Goal: Task Accomplishment & Management: Use online tool/utility

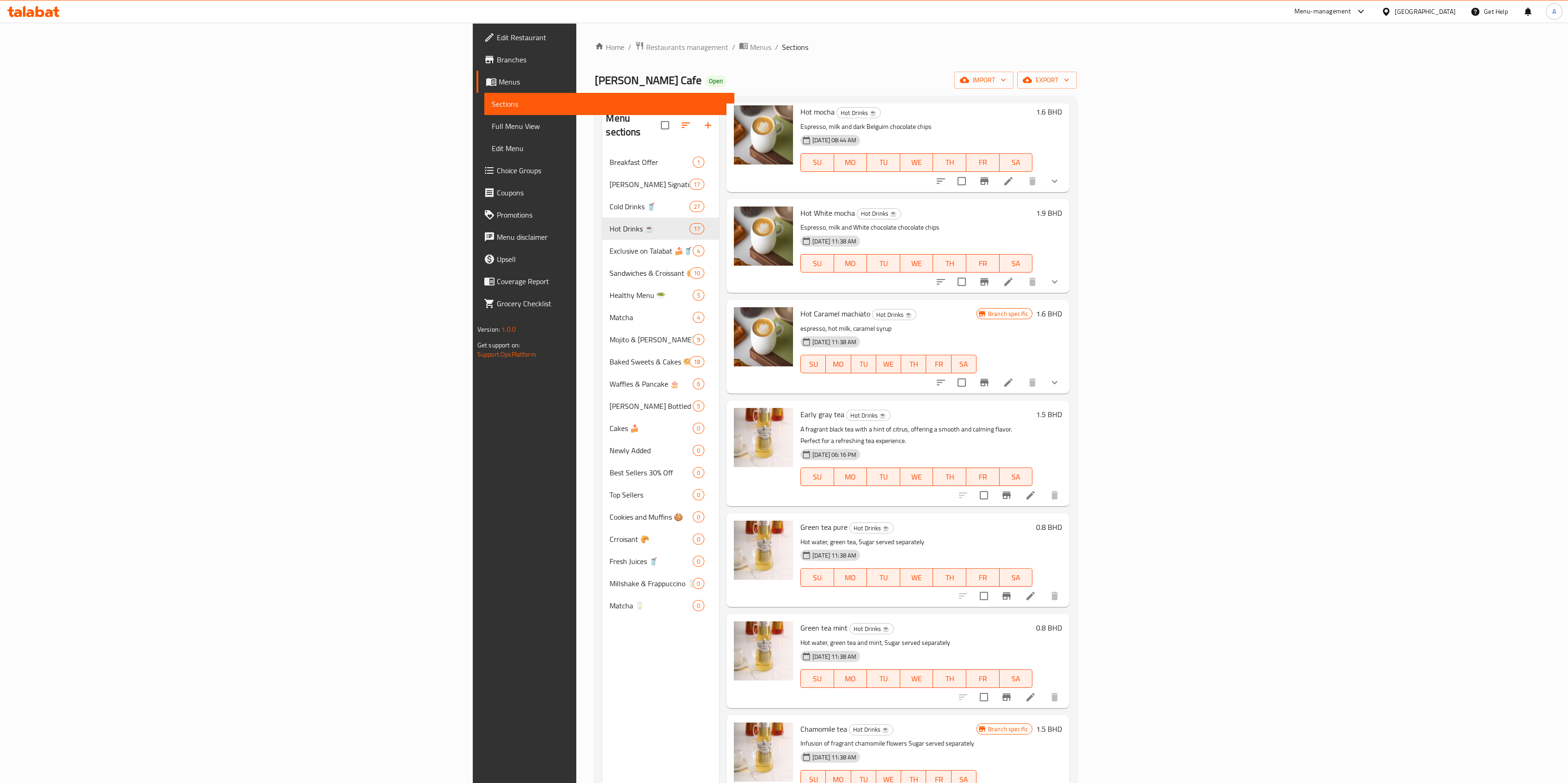
click at [476, 164] on link "Choice Groups" at bounding box center [606, 170] width 258 height 22
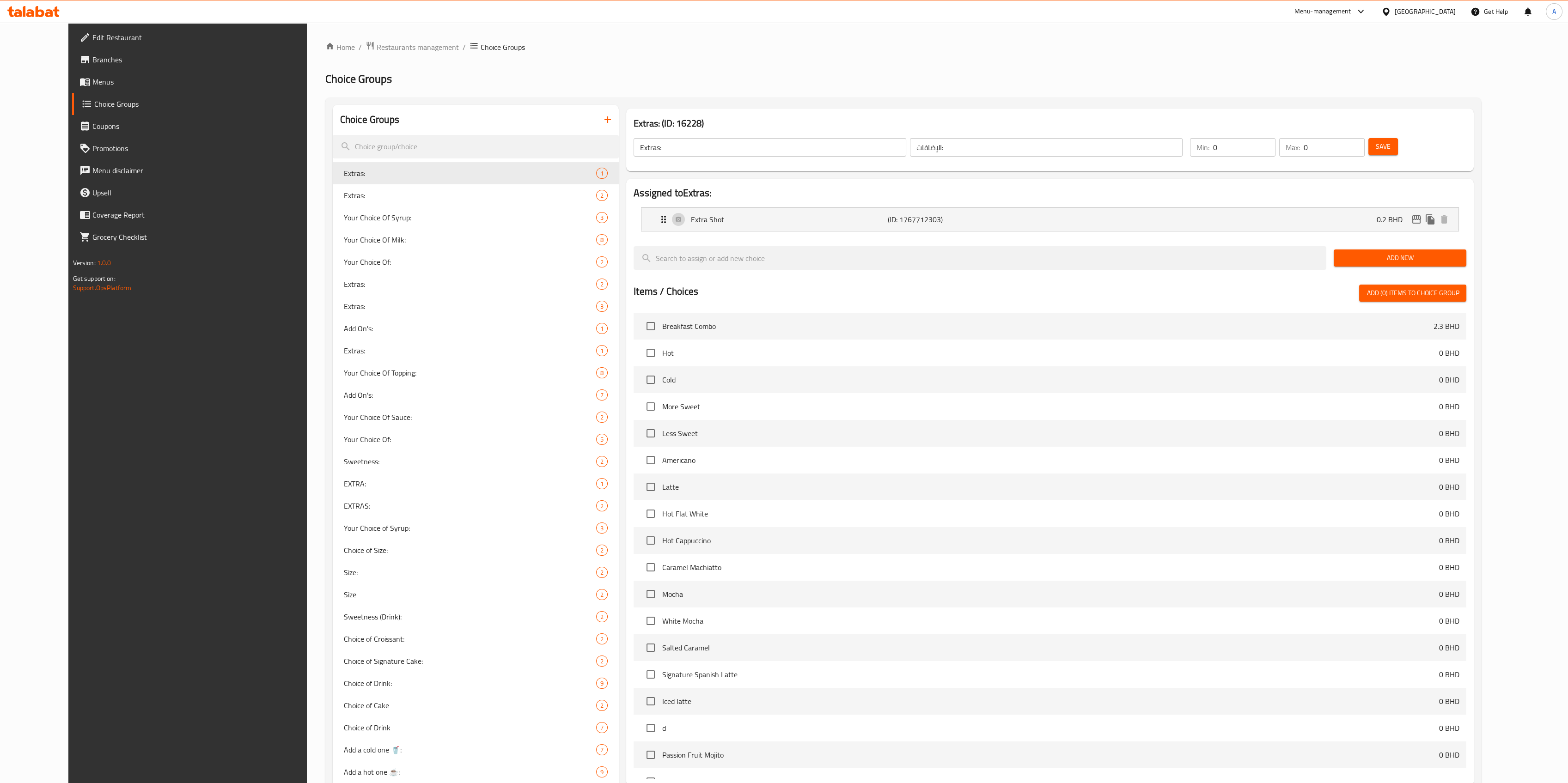
click at [97, 80] on span "Menus" at bounding box center [208, 82] width 231 height 11
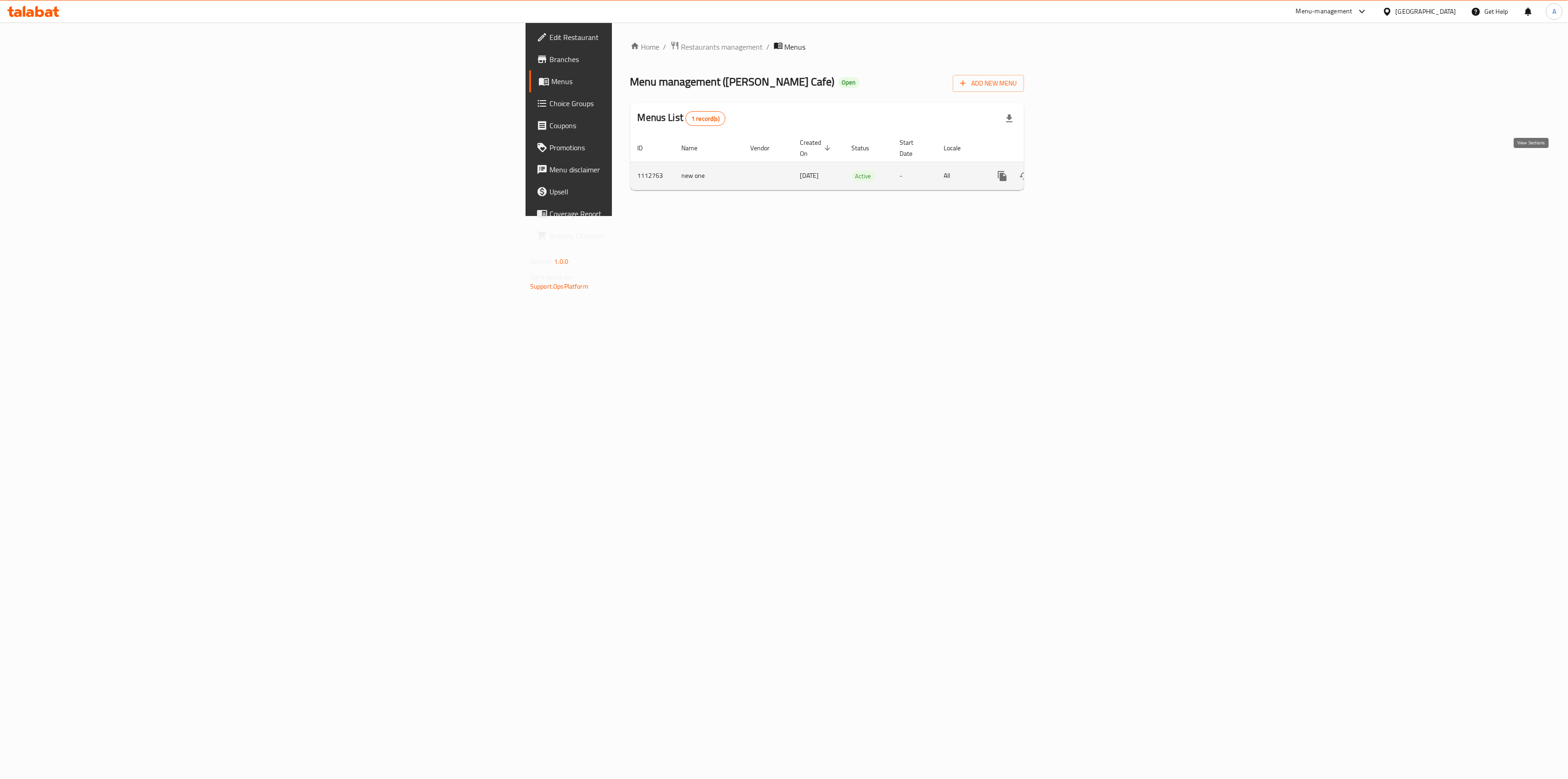
click at [1080, 165] on link "enhanced table" at bounding box center [1068, 176] width 22 height 22
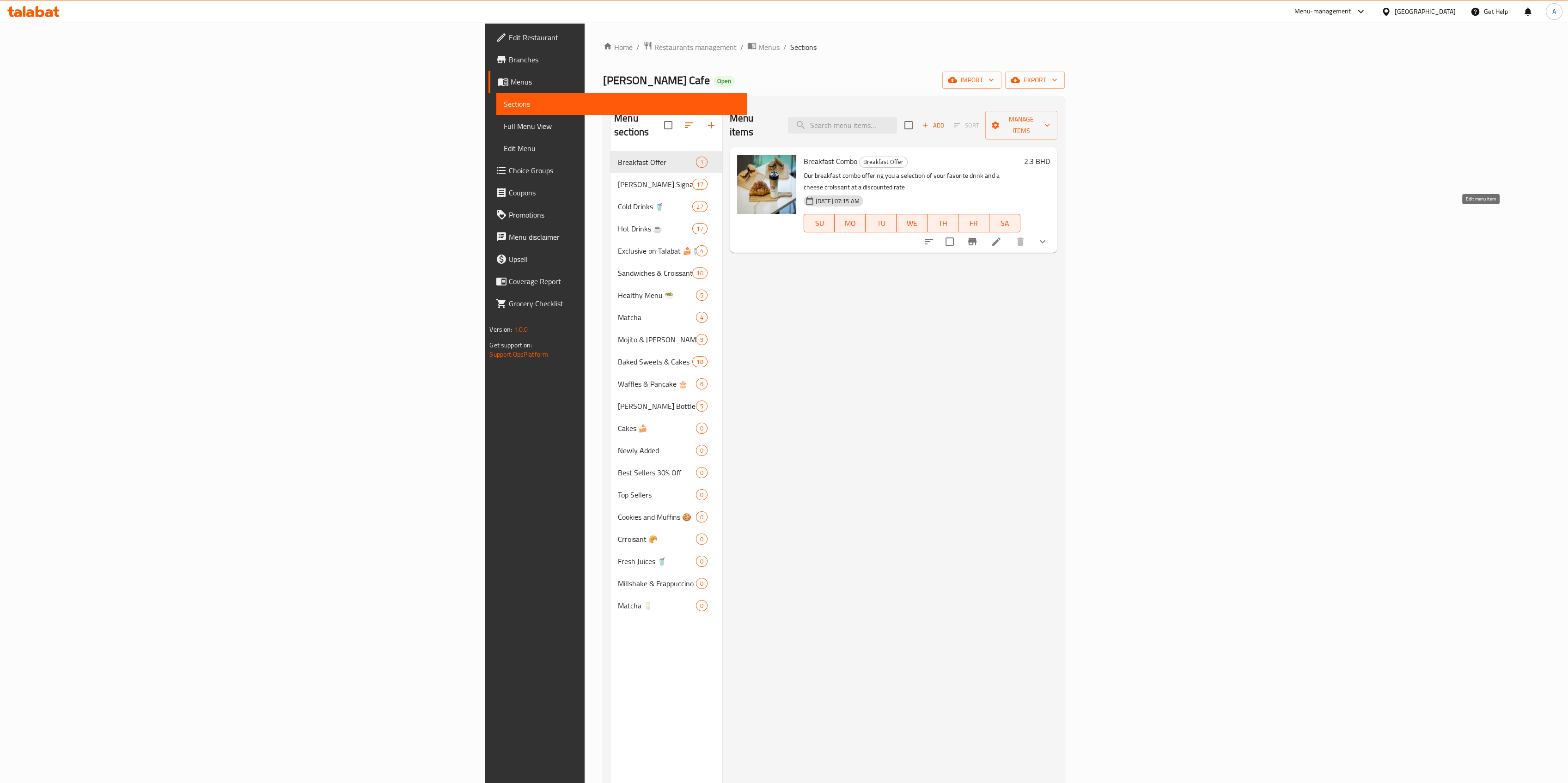
click at [1000, 238] on icon at bounding box center [996, 242] width 9 height 9
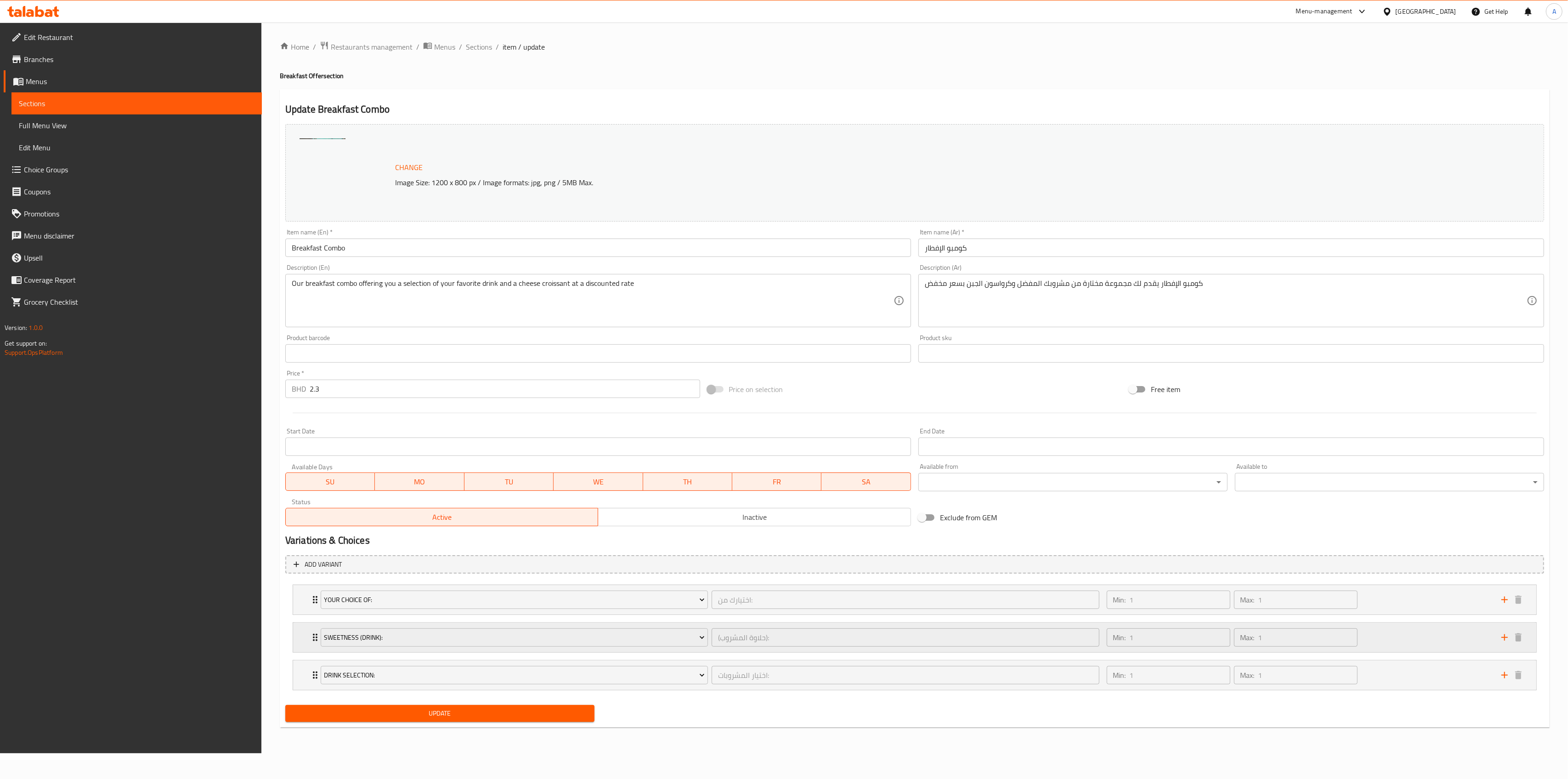
click at [1396, 639] on div "Min: 1 ​ Max: 1 ​" at bounding box center [1298, 638] width 394 height 29
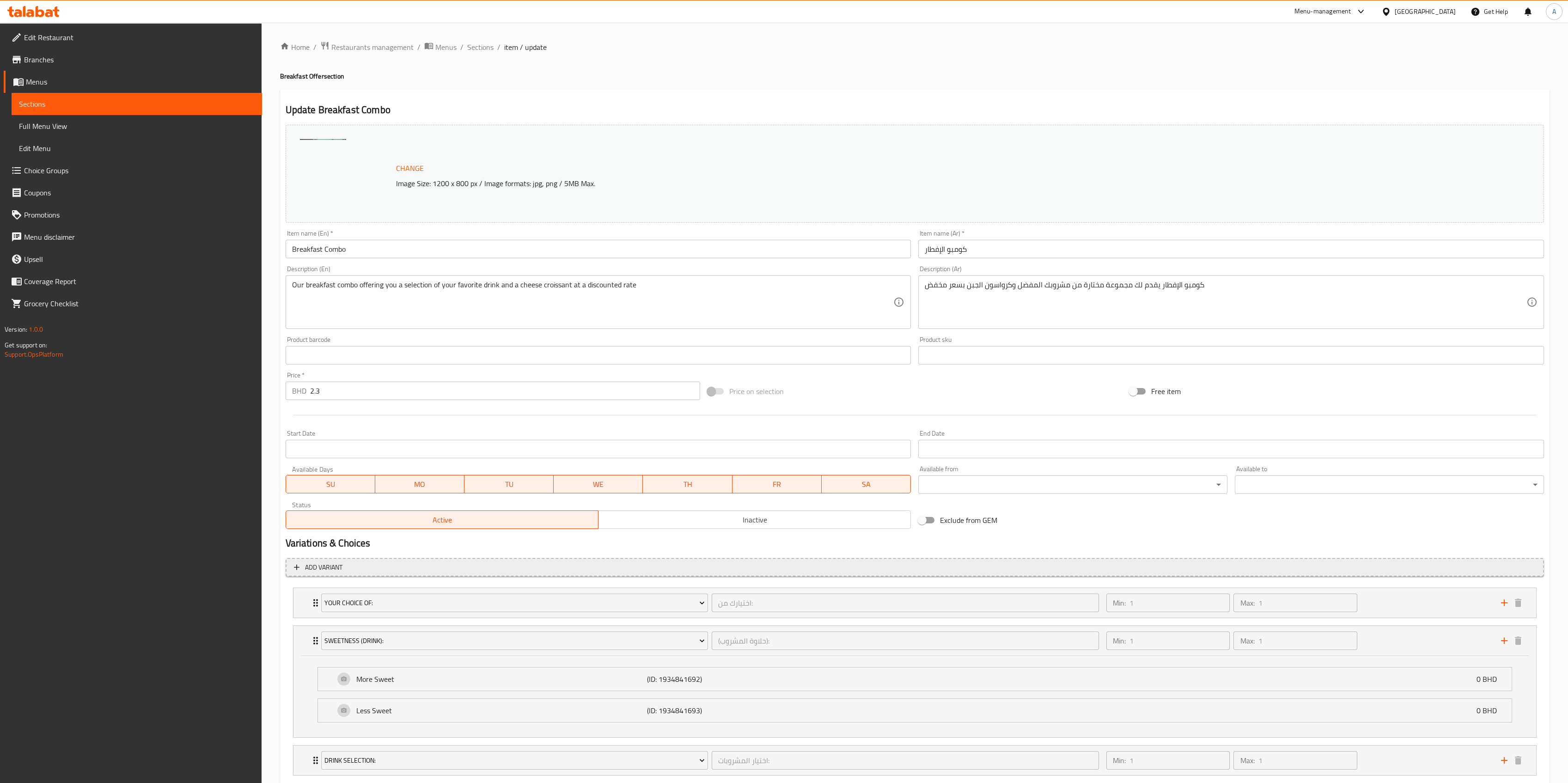
scroll to position [56, 0]
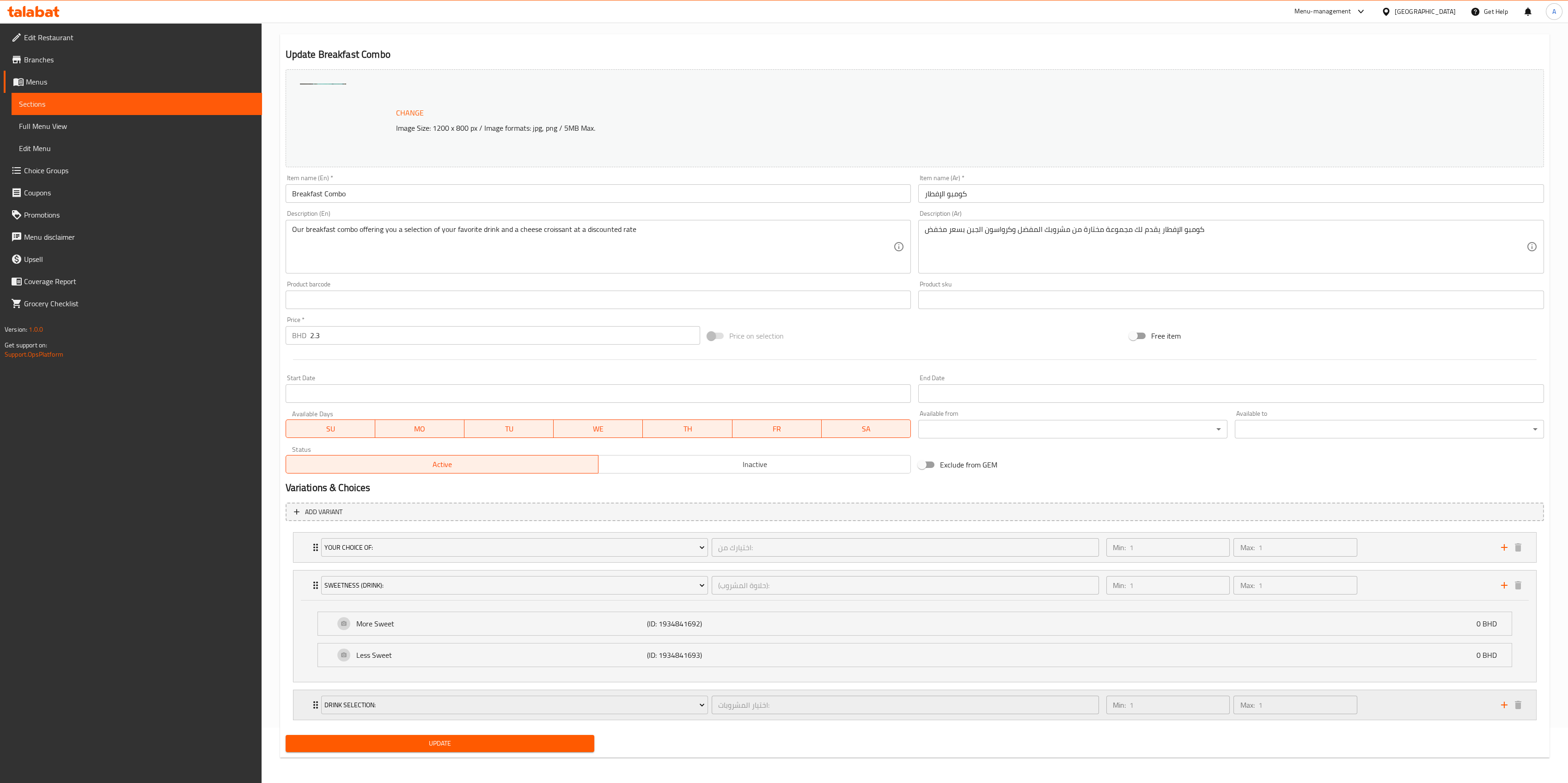
click at [1409, 713] on div "Min: 1 ​ Max: 1 ​" at bounding box center [1298, 705] width 395 height 29
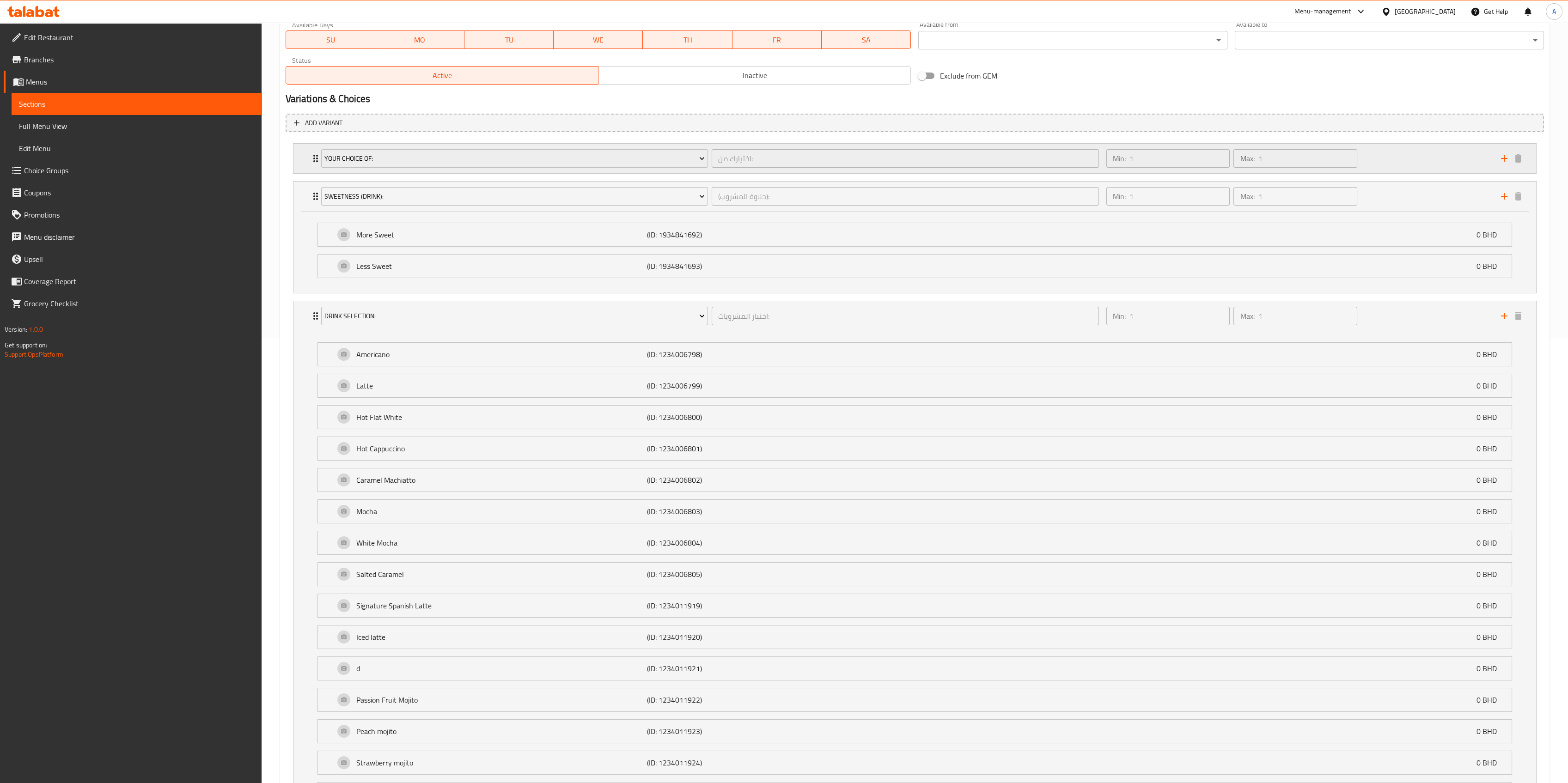
scroll to position [544, 0]
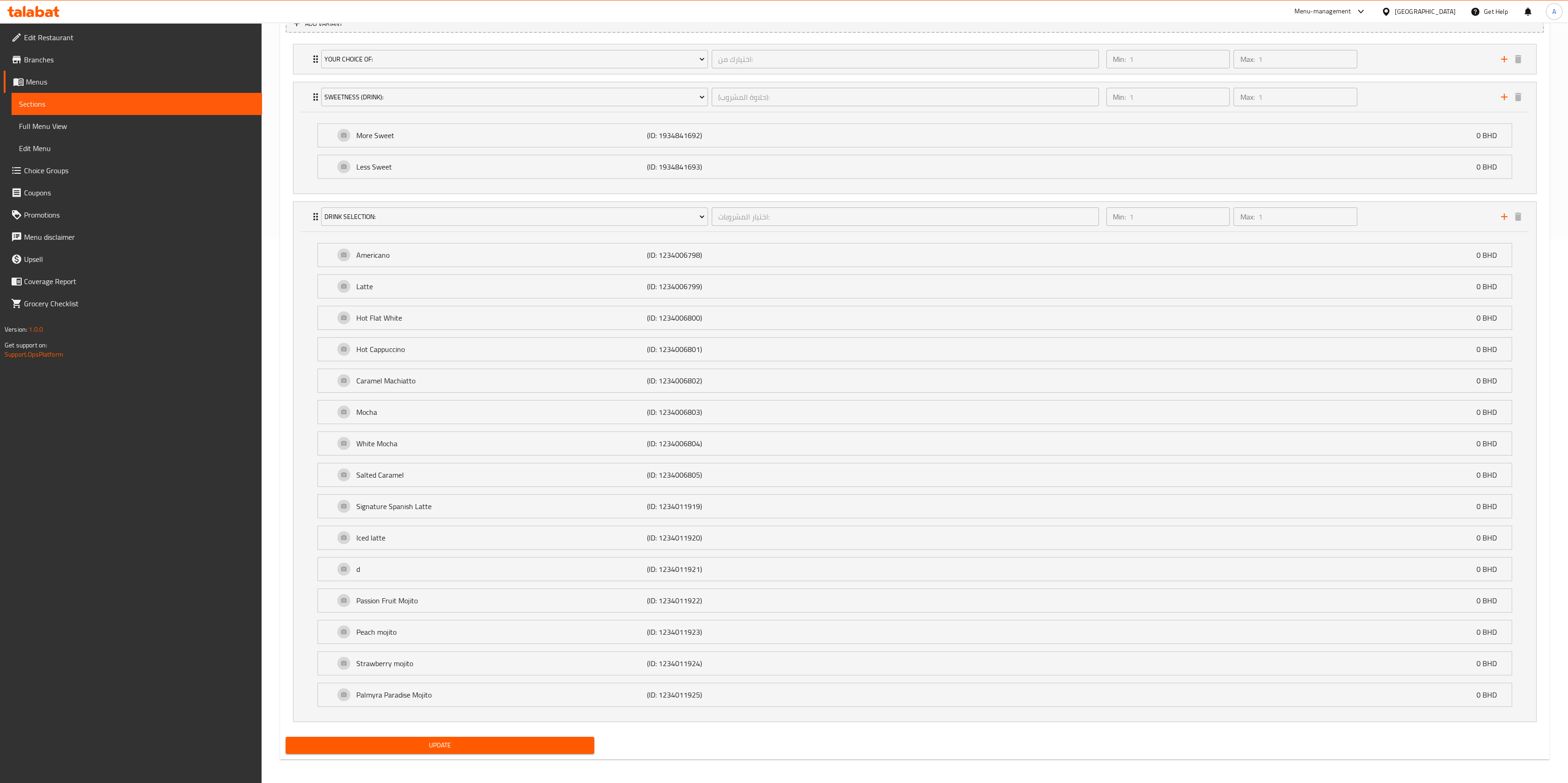
click at [390, 557] on div "d (ID: 1234011921) 0 BHD Name (En) d Name (En) Name (Ar) موهيتو فراولة Name (Ar…" at bounding box center [915, 569] width 1195 height 24
click at [387, 564] on p "d" at bounding box center [501, 569] width 291 height 11
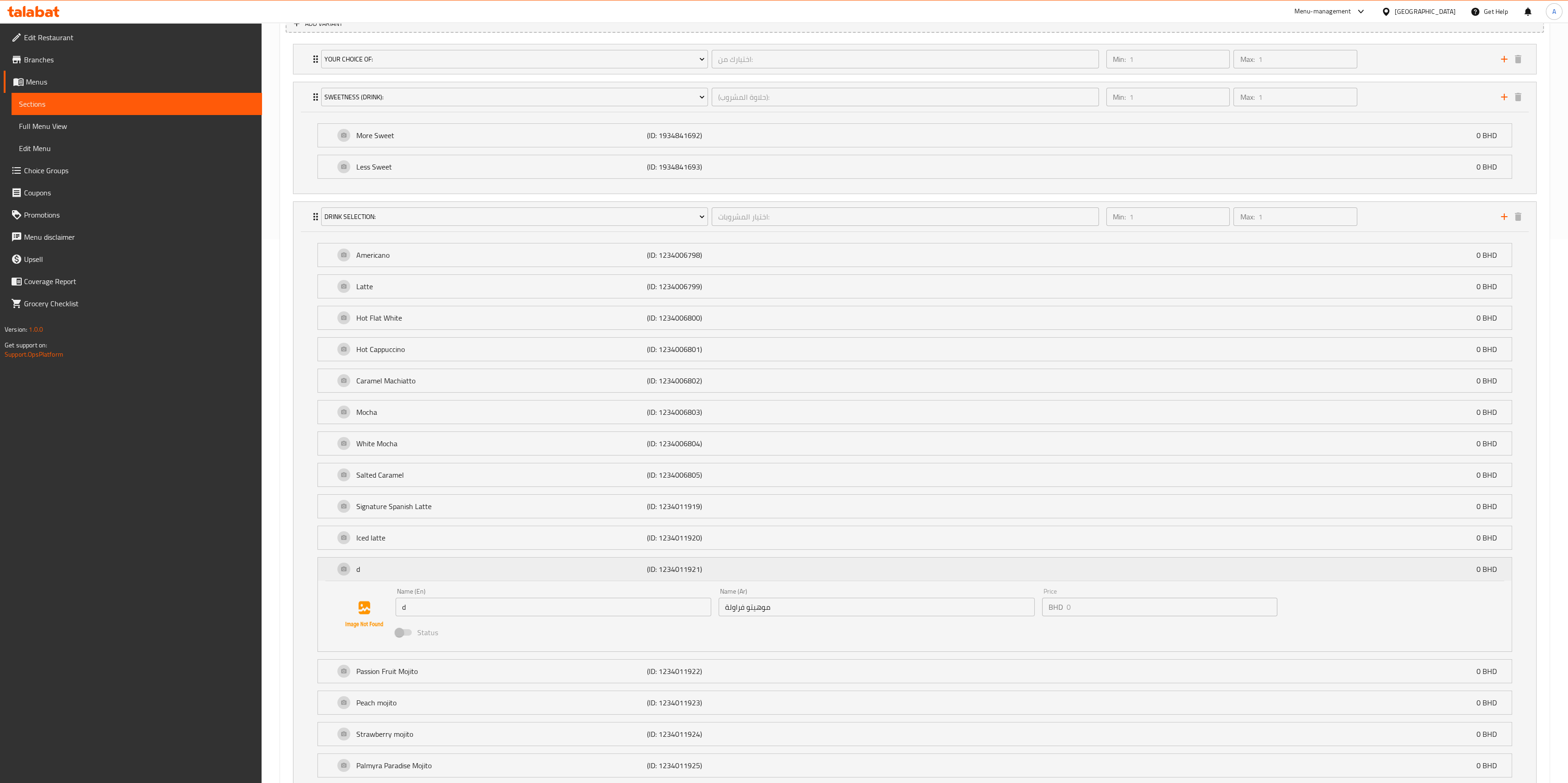
click at [387, 564] on p "d" at bounding box center [501, 569] width 291 height 11
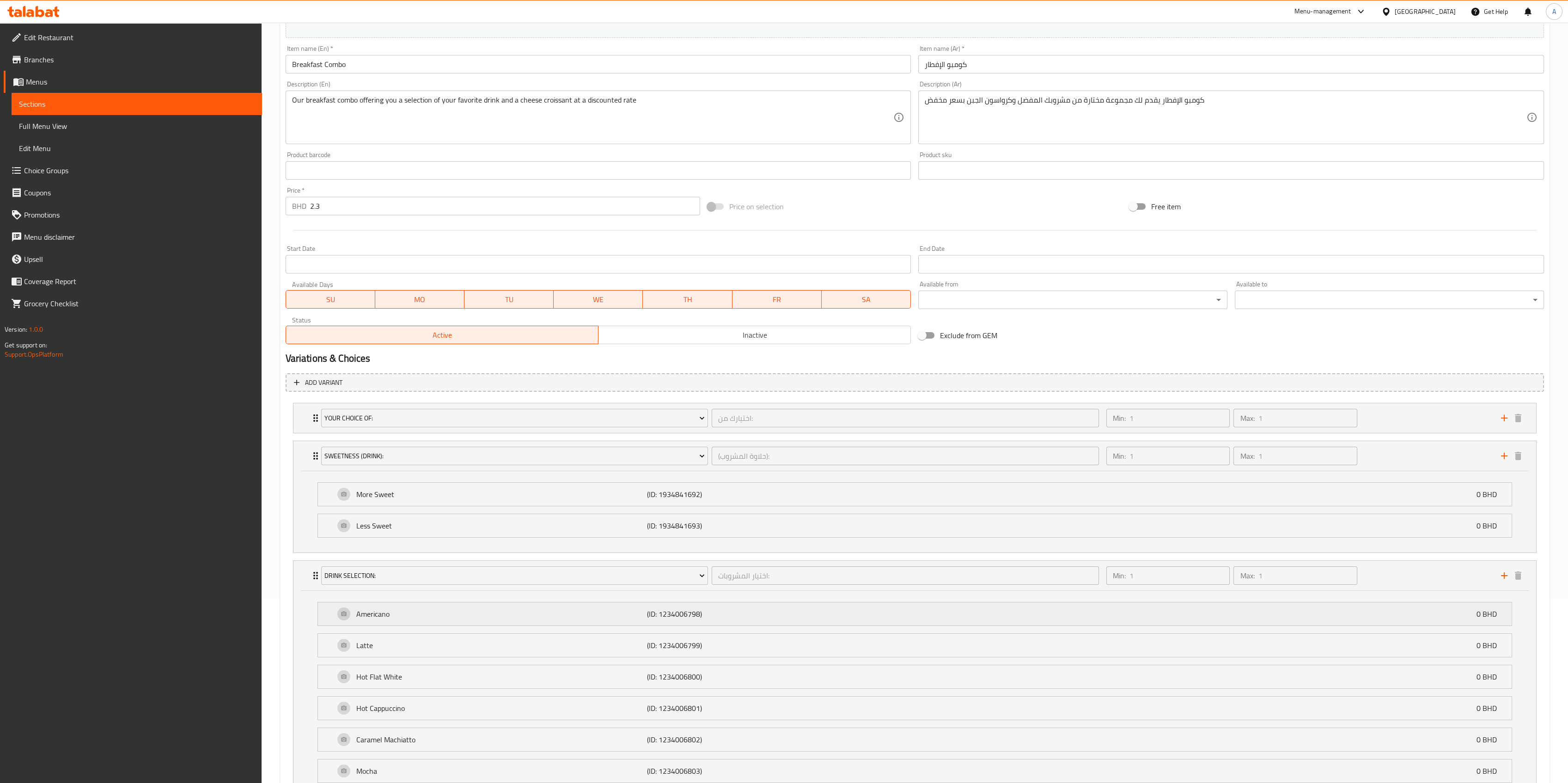
scroll to position [0, 0]
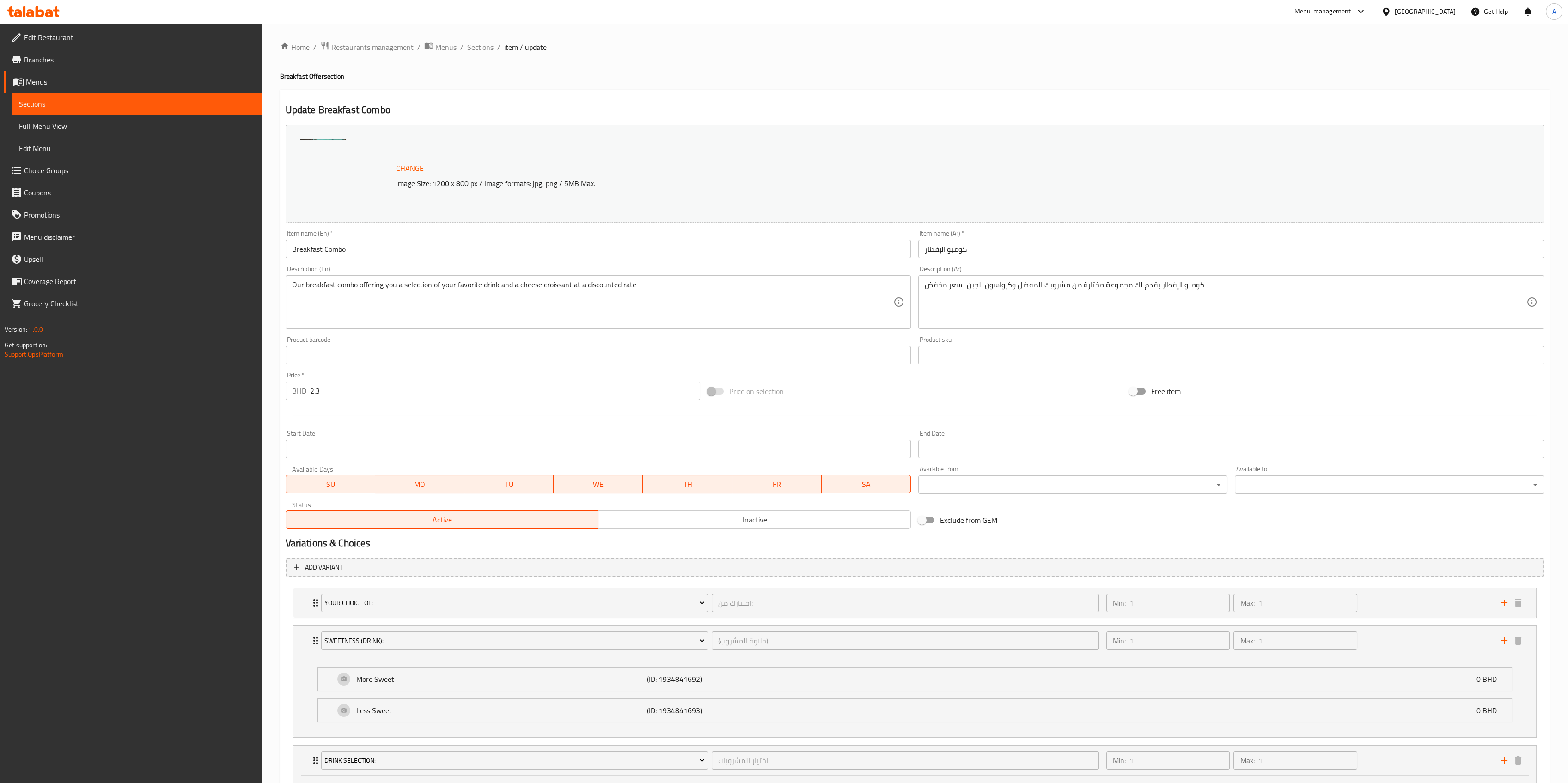
click at [66, 176] on span "Choice Groups" at bounding box center [139, 170] width 231 height 11
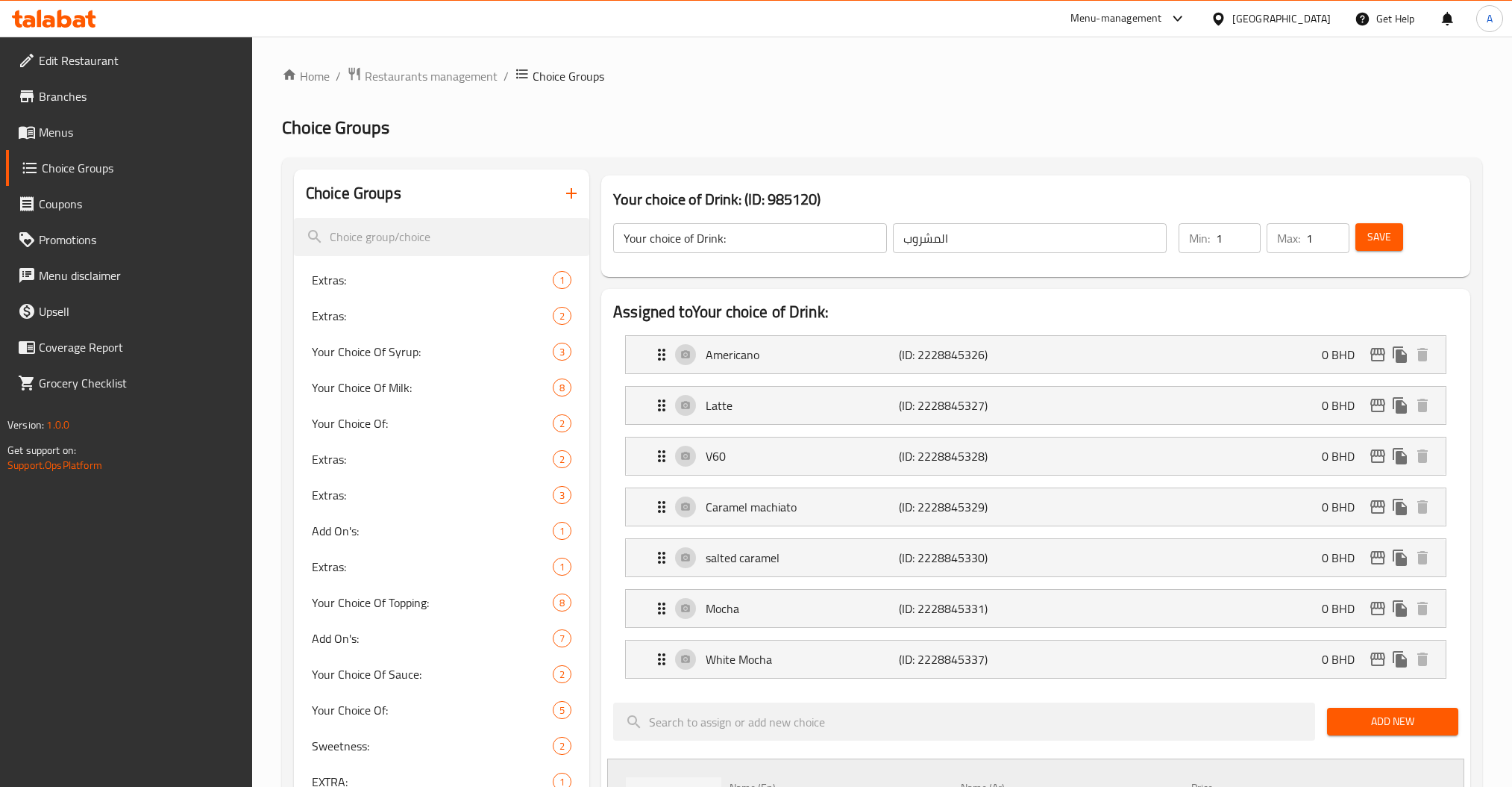
scroll to position [162, 0]
